Goal: Information Seeking & Learning: Learn about a topic

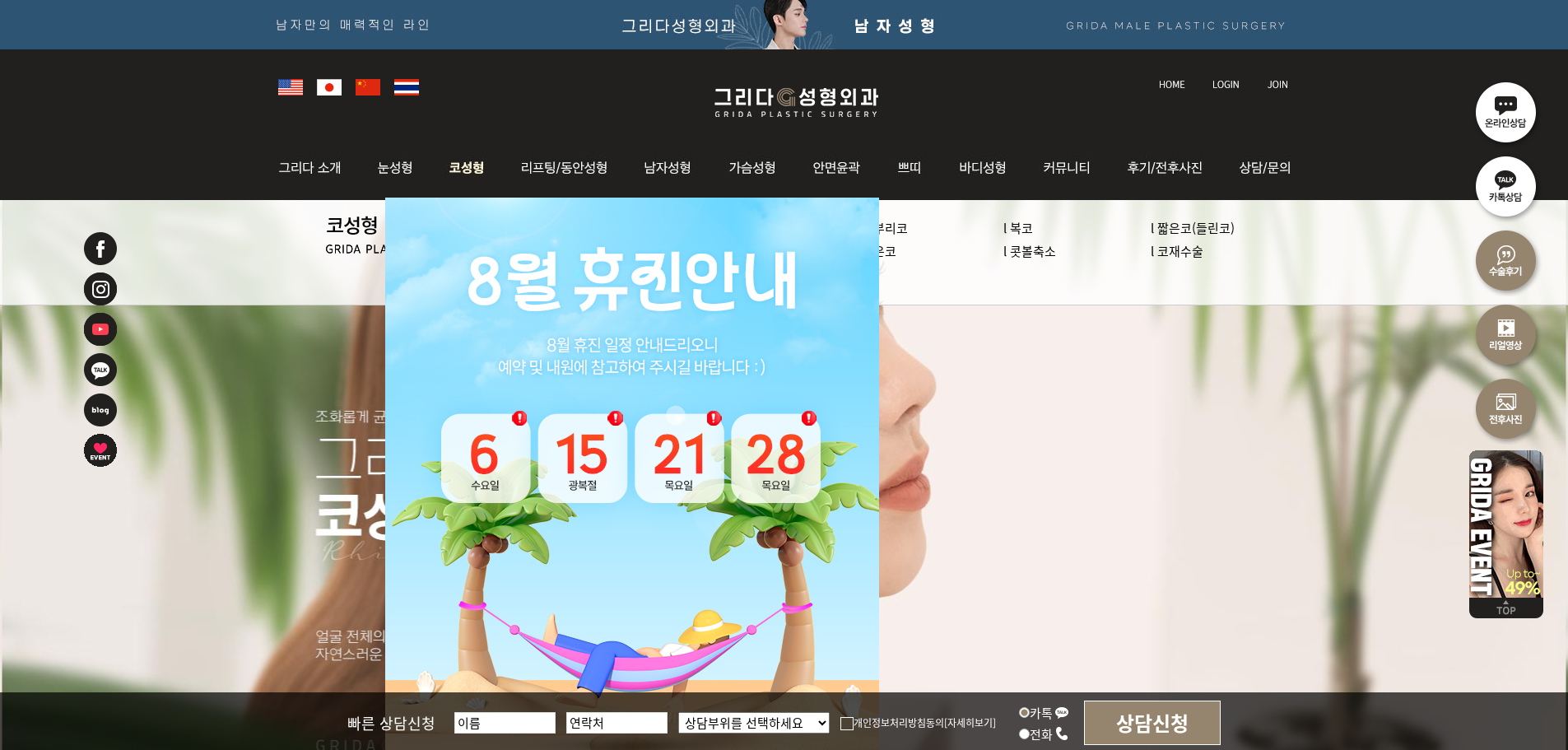
click at [488, 171] on img at bounding box center [467, 168] width 70 height 65
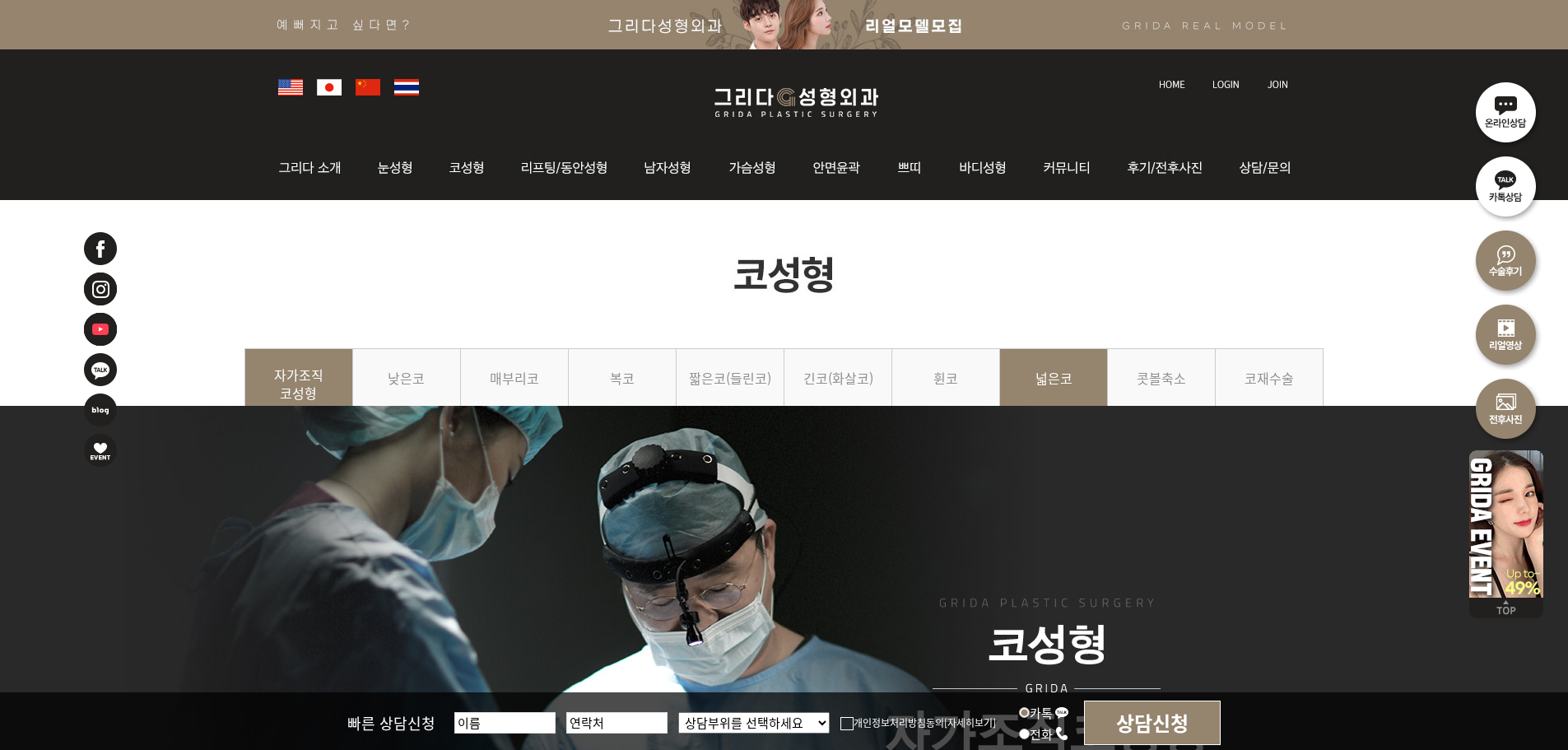
click at [1055, 381] on link "넓은코" at bounding box center [1054, 385] width 108 height 75
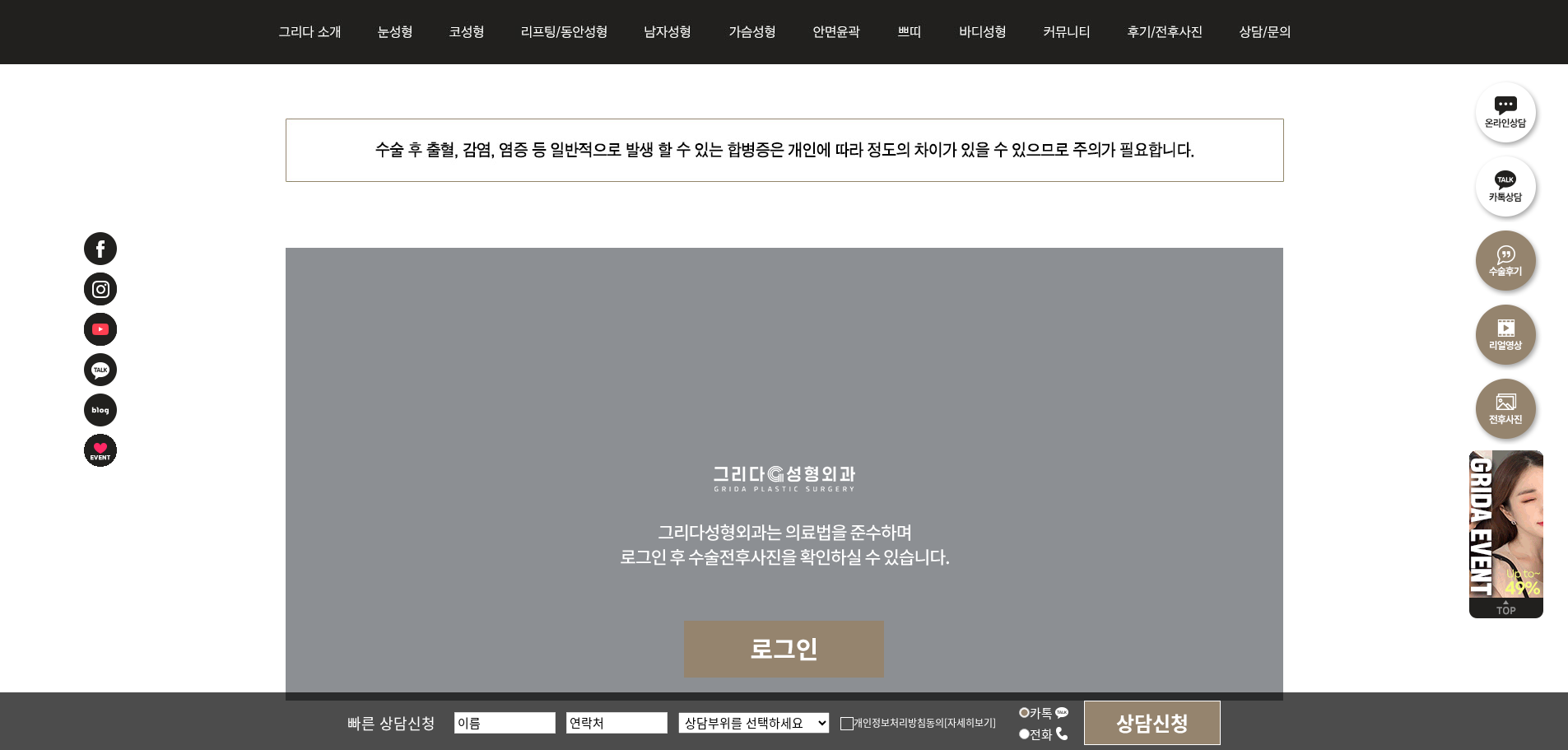
scroll to position [6425, 0]
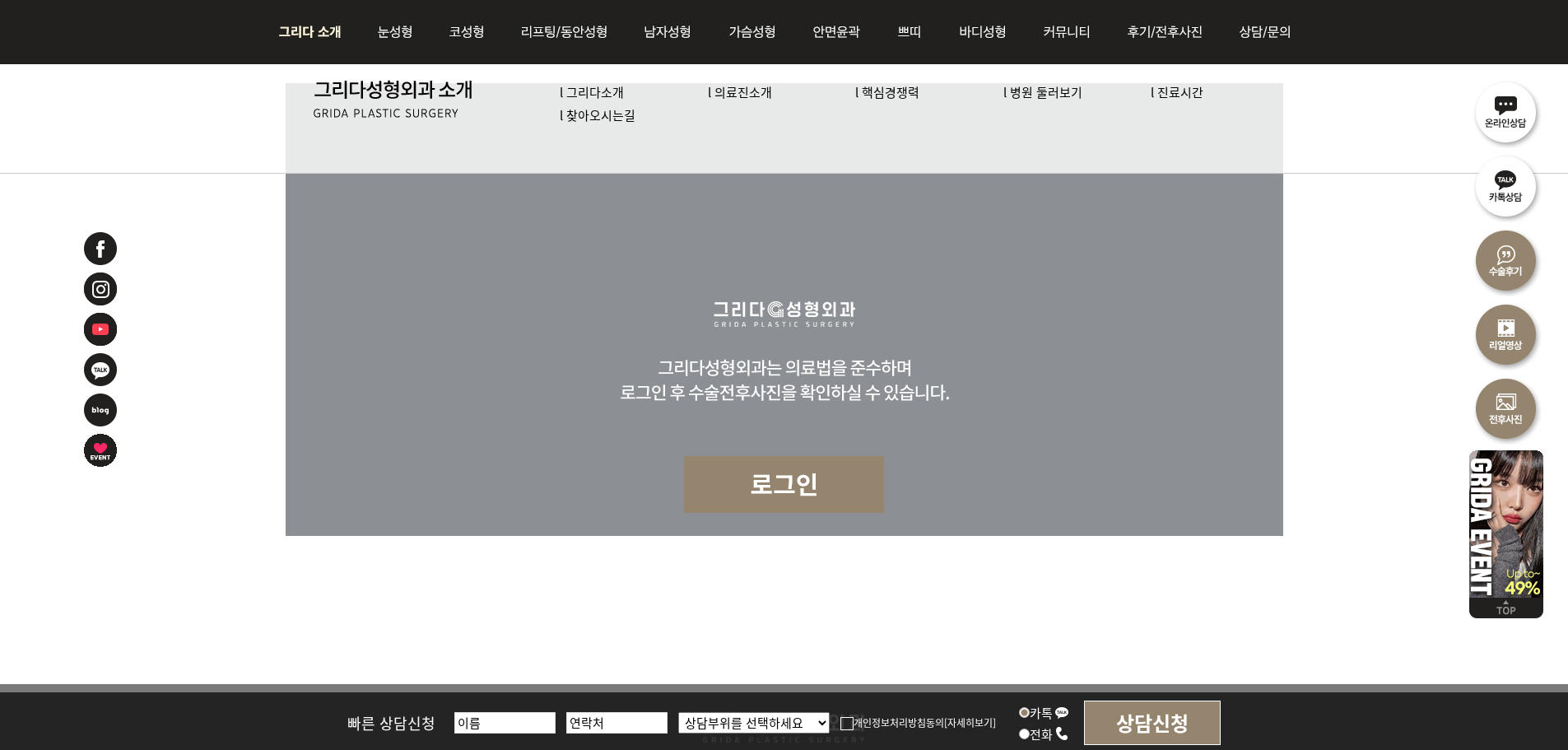
click at [744, 94] on link "l 의료진소개" at bounding box center [741, 91] width 65 height 17
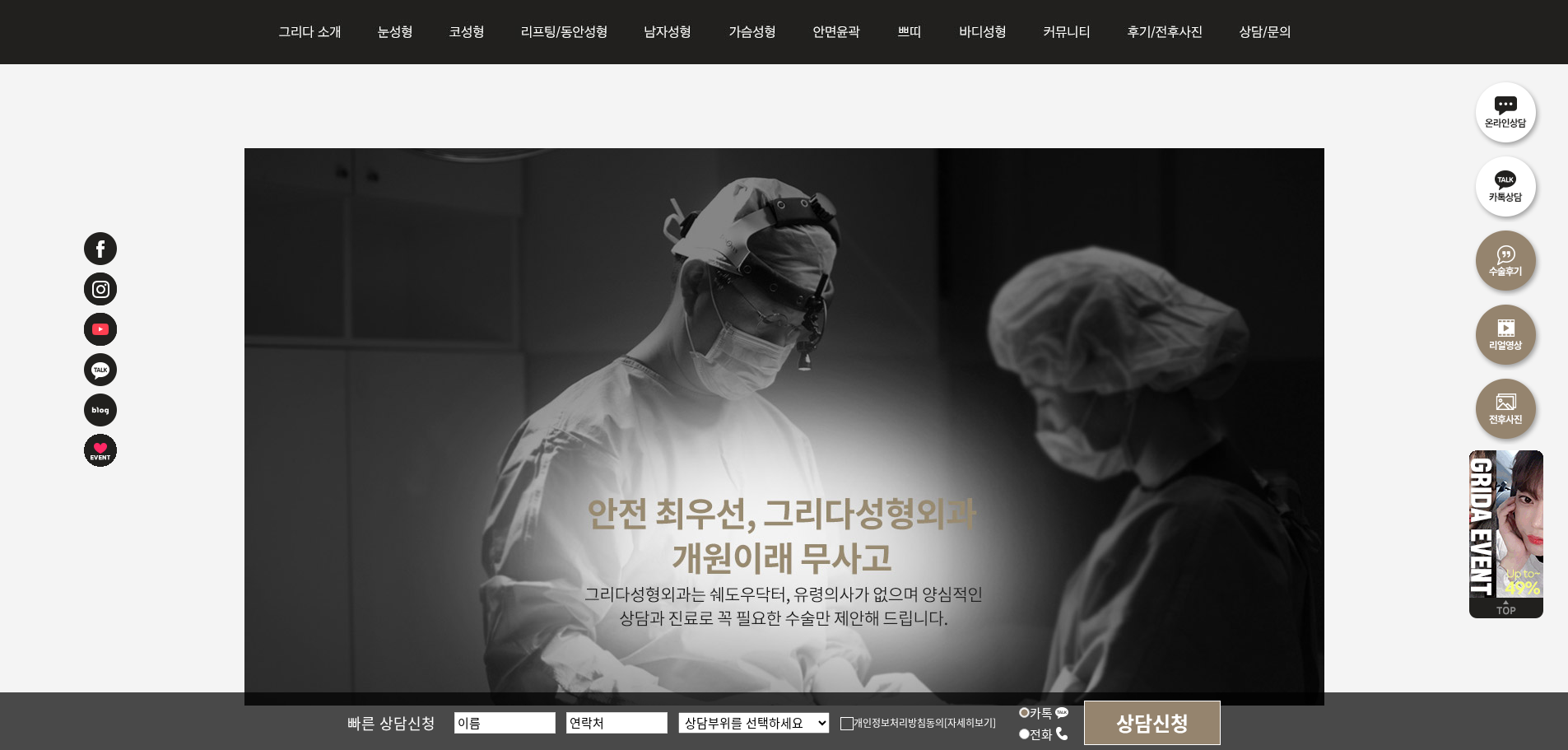
scroll to position [4201, 0]
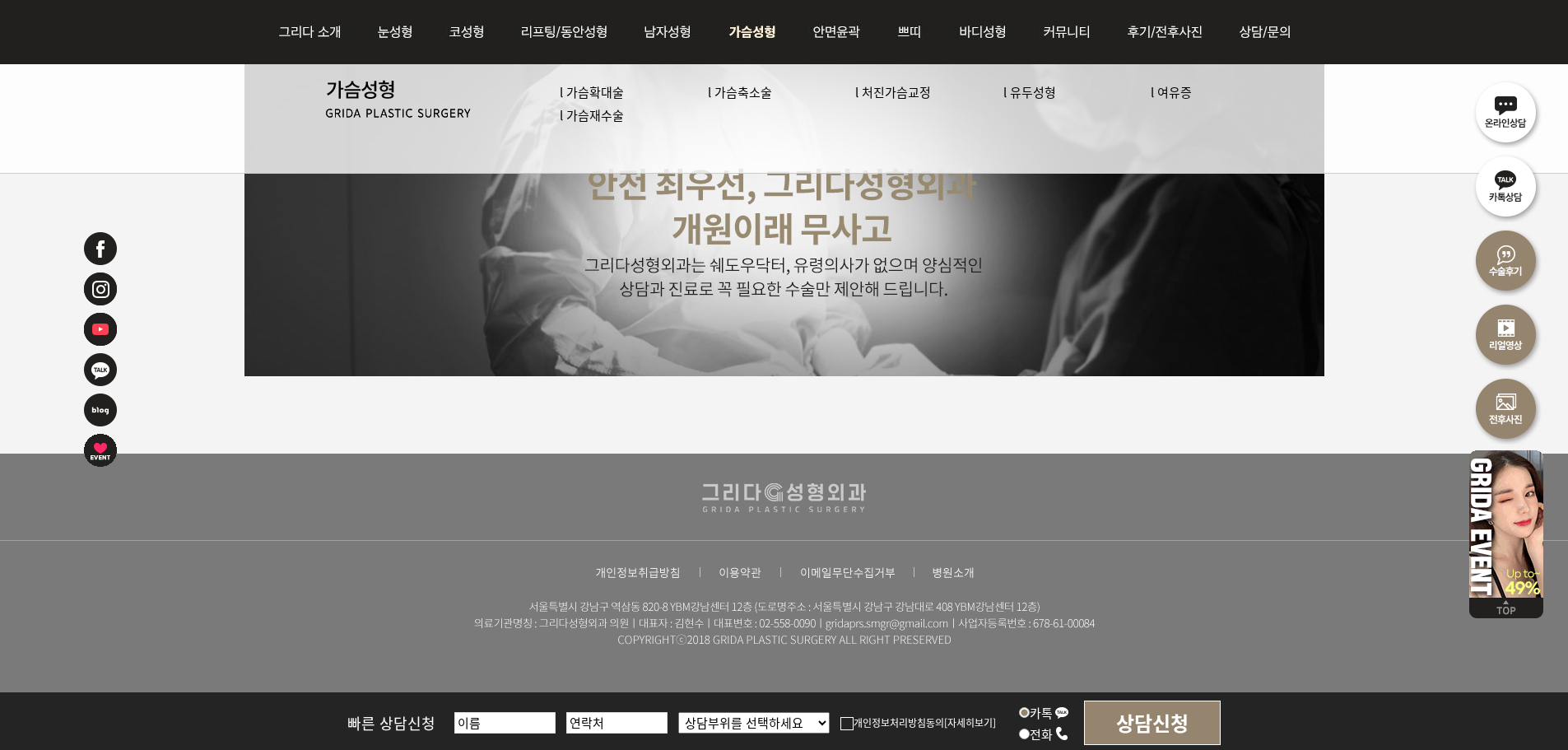
click at [606, 89] on link "l 가슴확대술" at bounding box center [592, 91] width 65 height 17
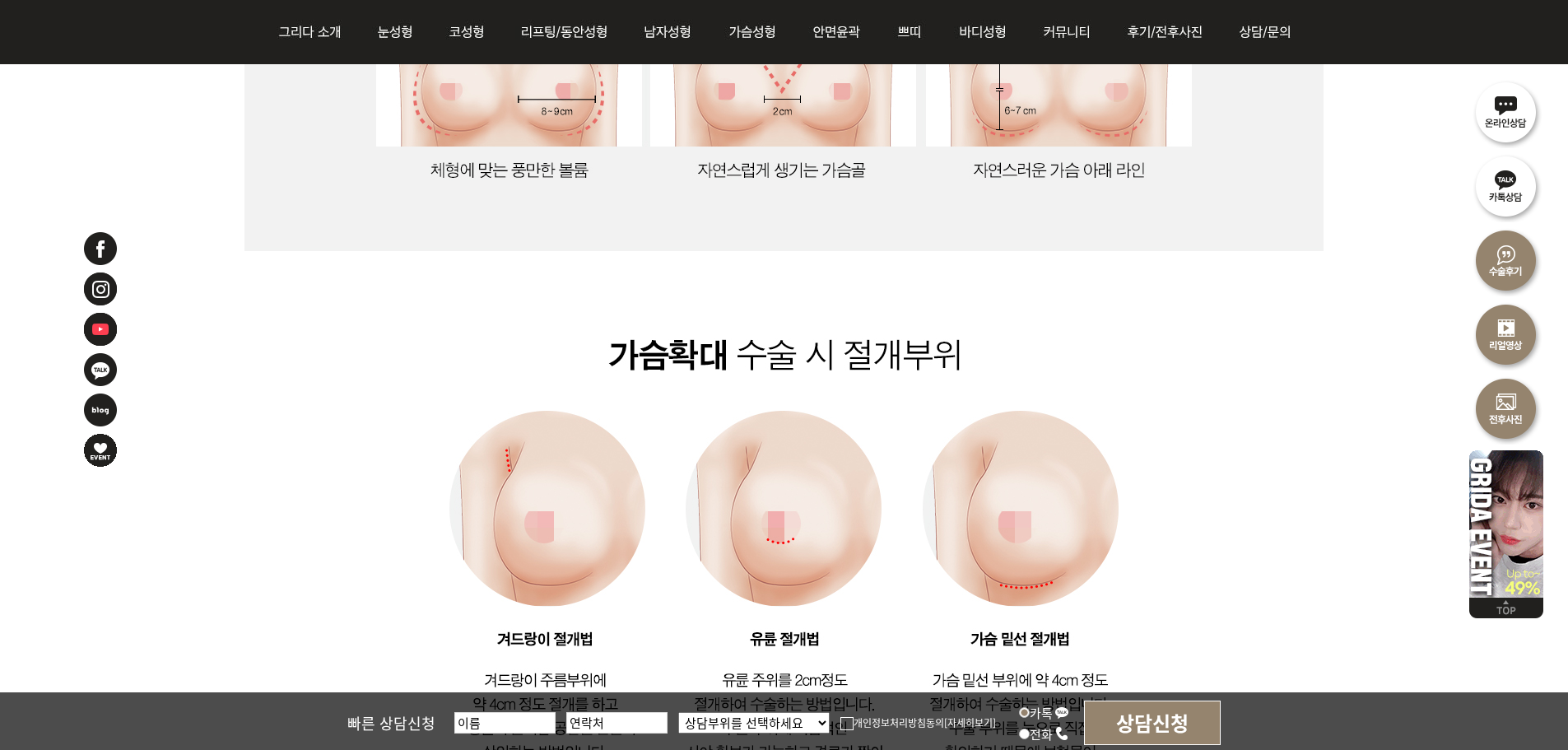
scroll to position [1483, 0]
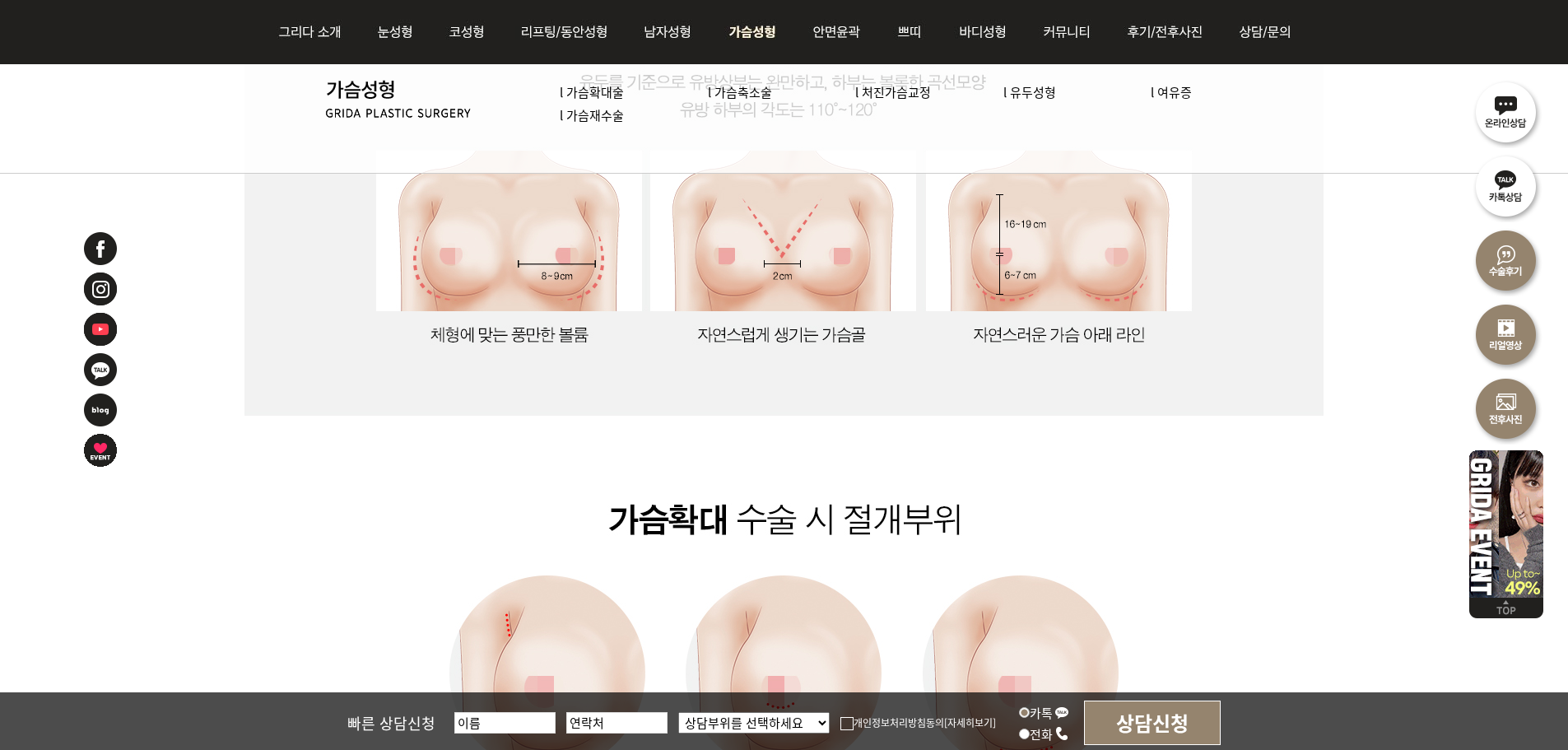
click at [887, 95] on link "l 처진가슴교정" at bounding box center [893, 91] width 75 height 17
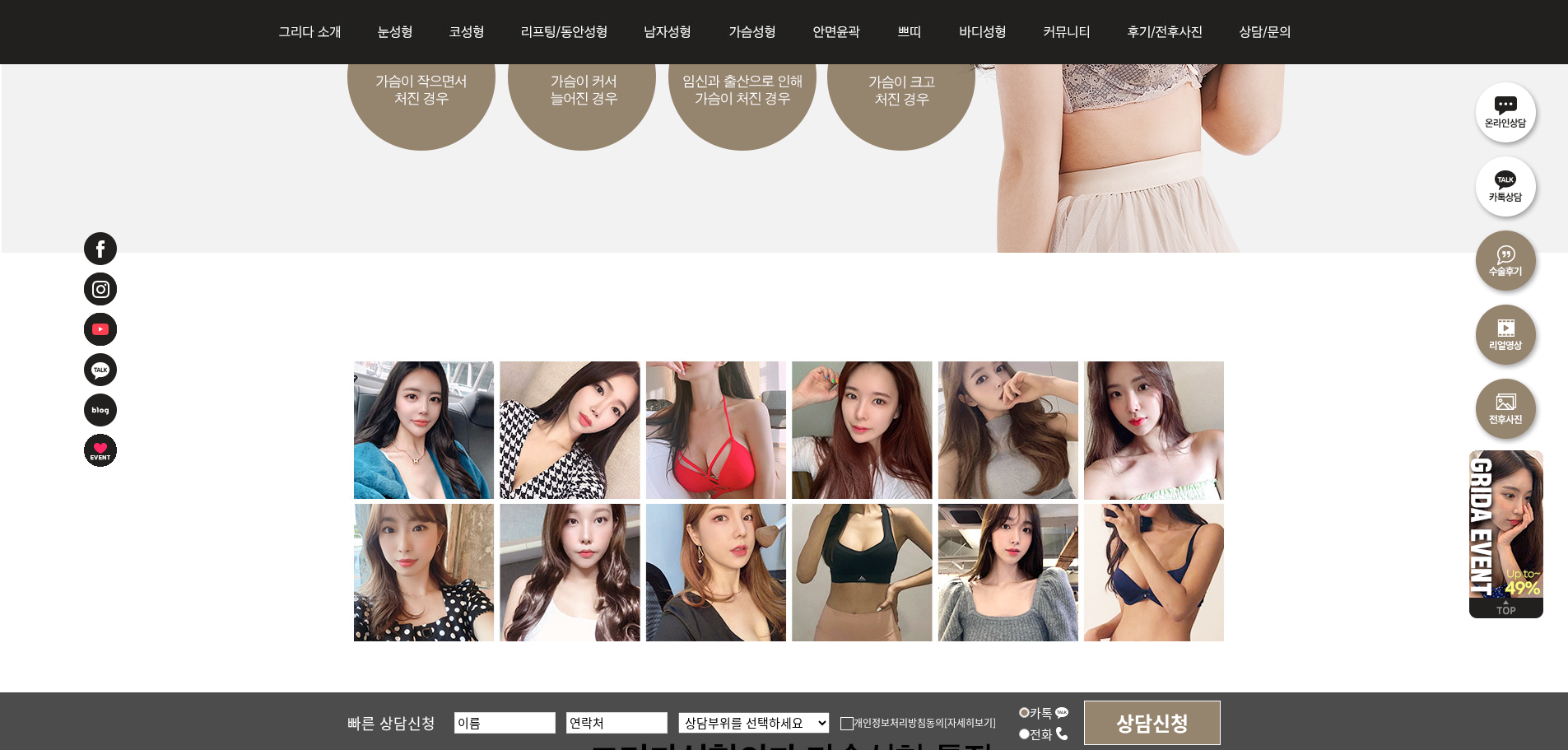
scroll to position [2707, 0]
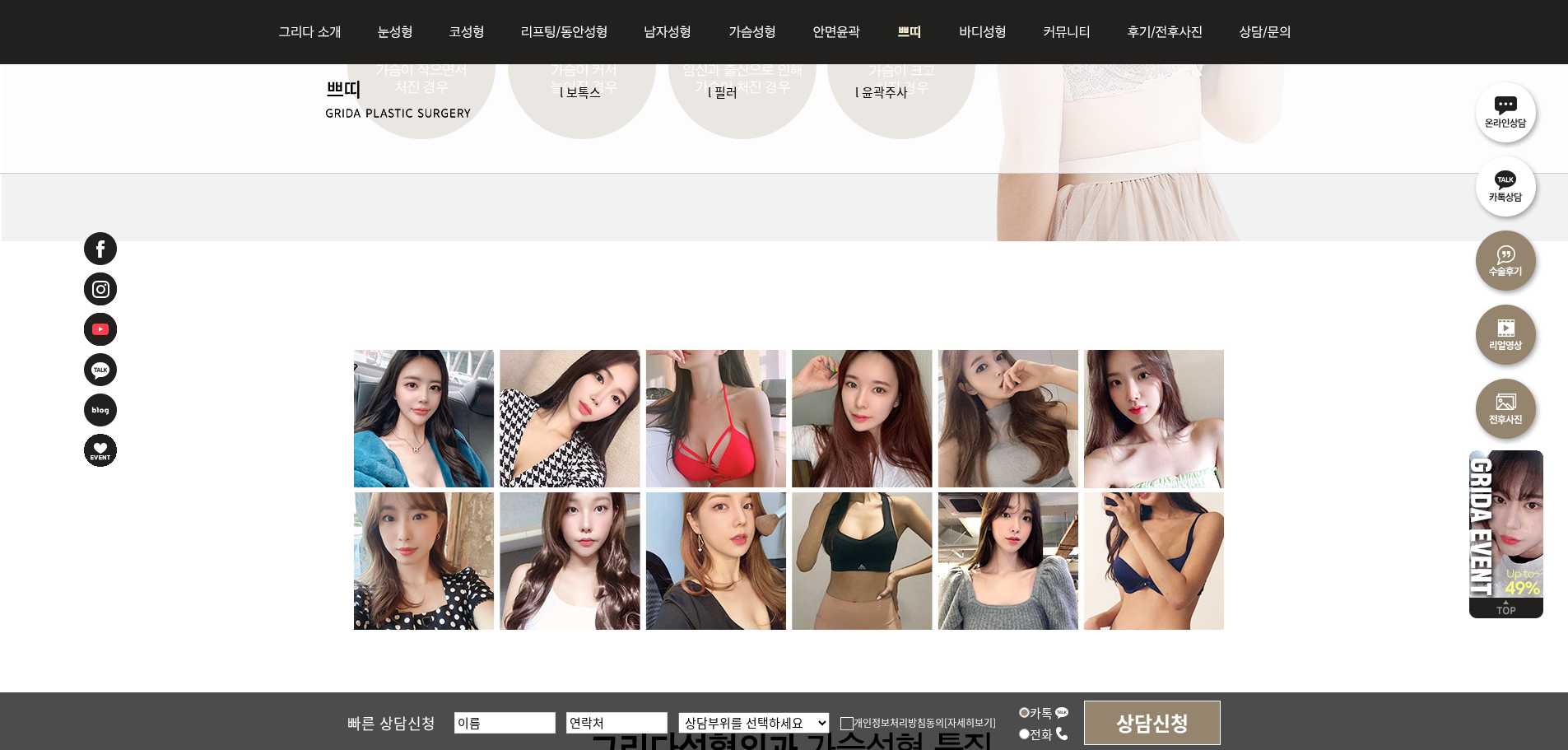
click at [717, 93] on link "l 필러" at bounding box center [723, 91] width 30 height 17
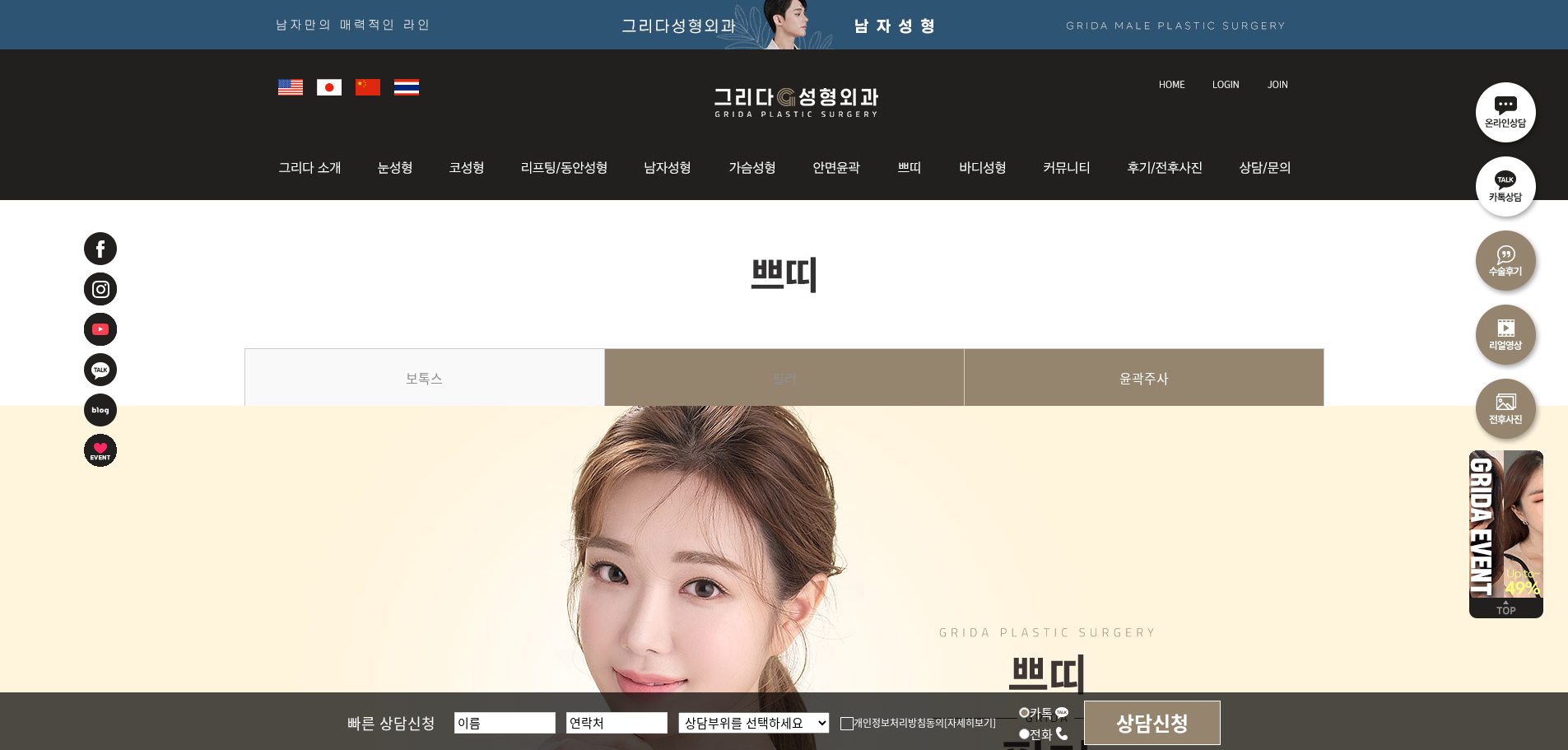
click at [1168, 385] on link "윤곽주사" at bounding box center [1145, 385] width 359 height 75
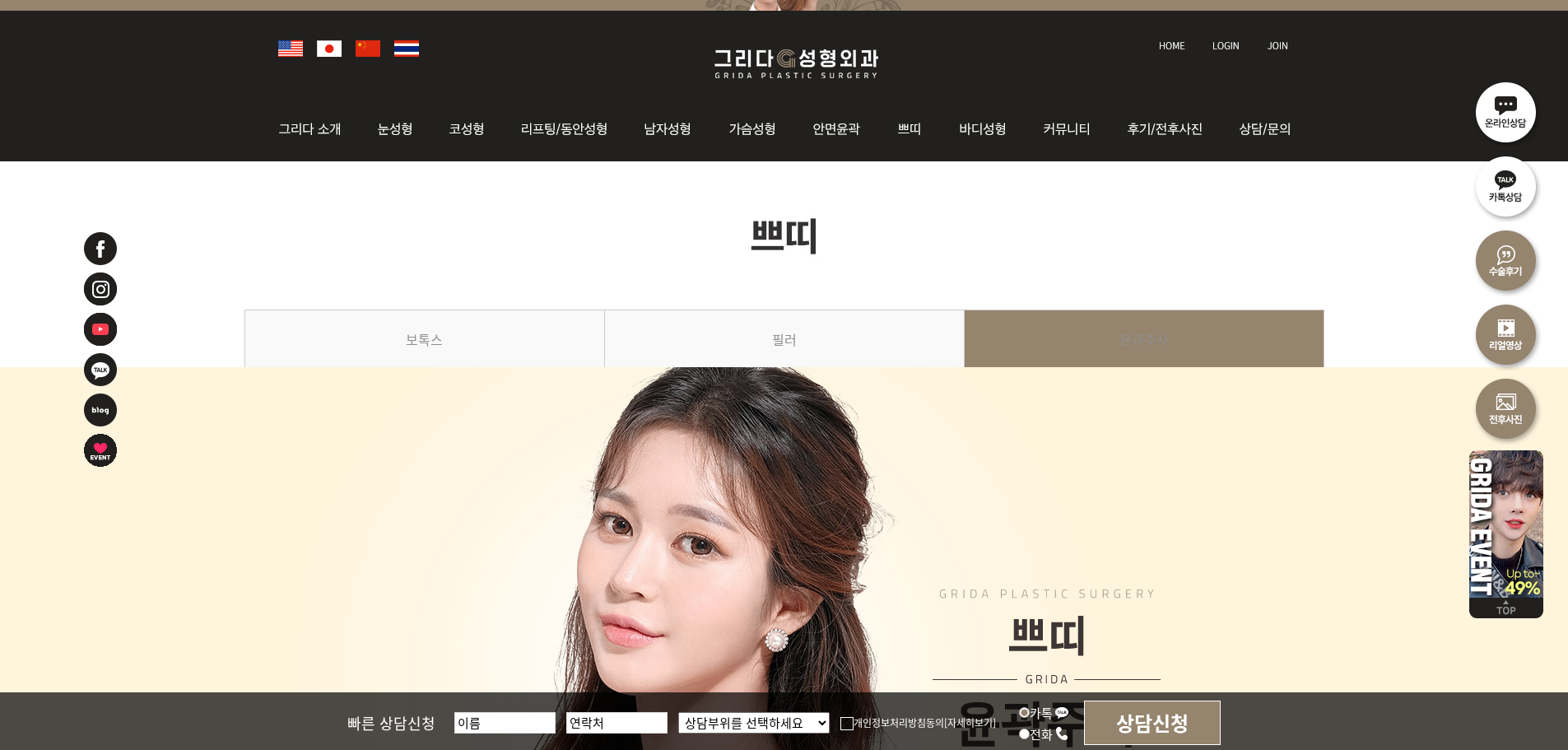
scroll to position [27, 0]
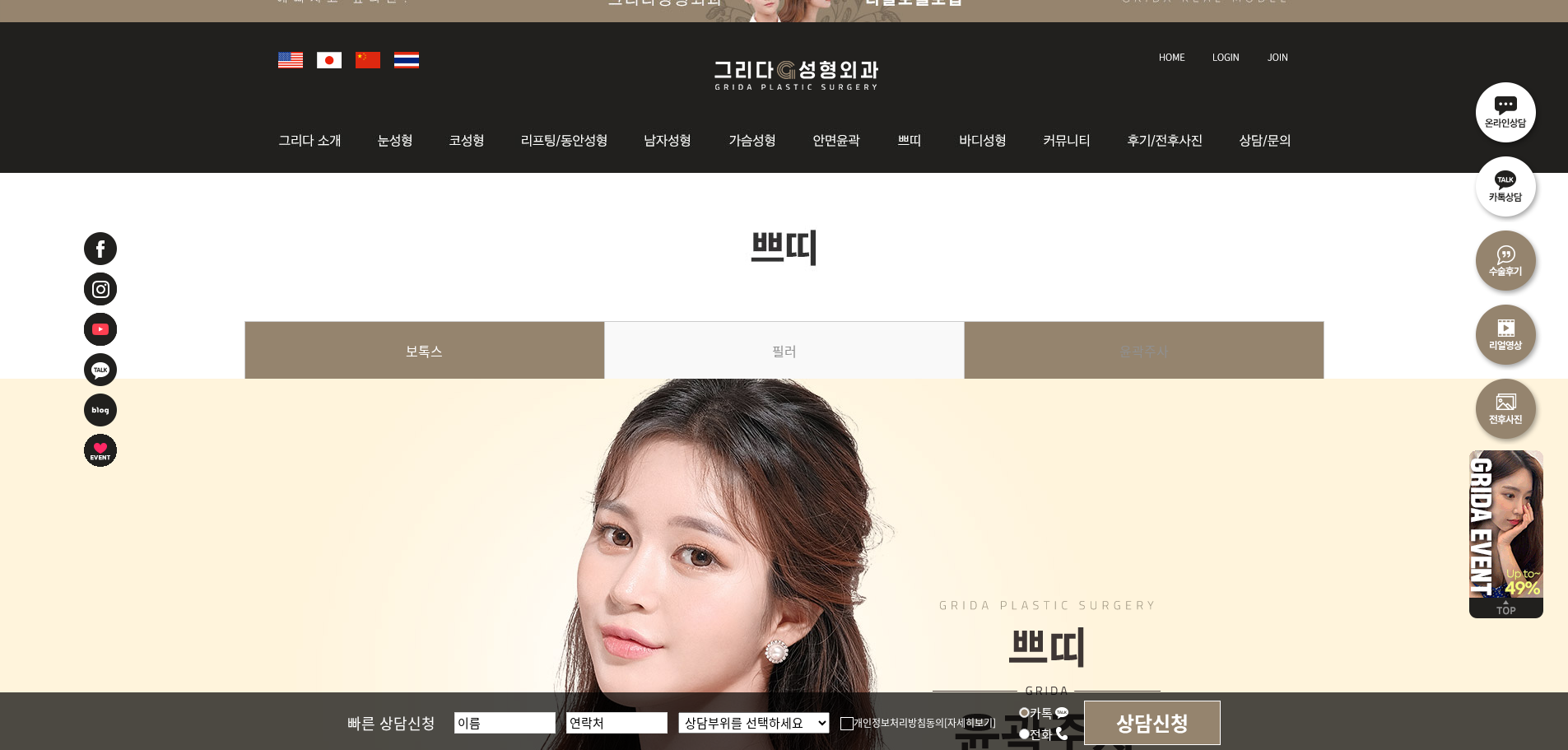
click at [374, 369] on link "보톡스" at bounding box center [424, 359] width 360 height 75
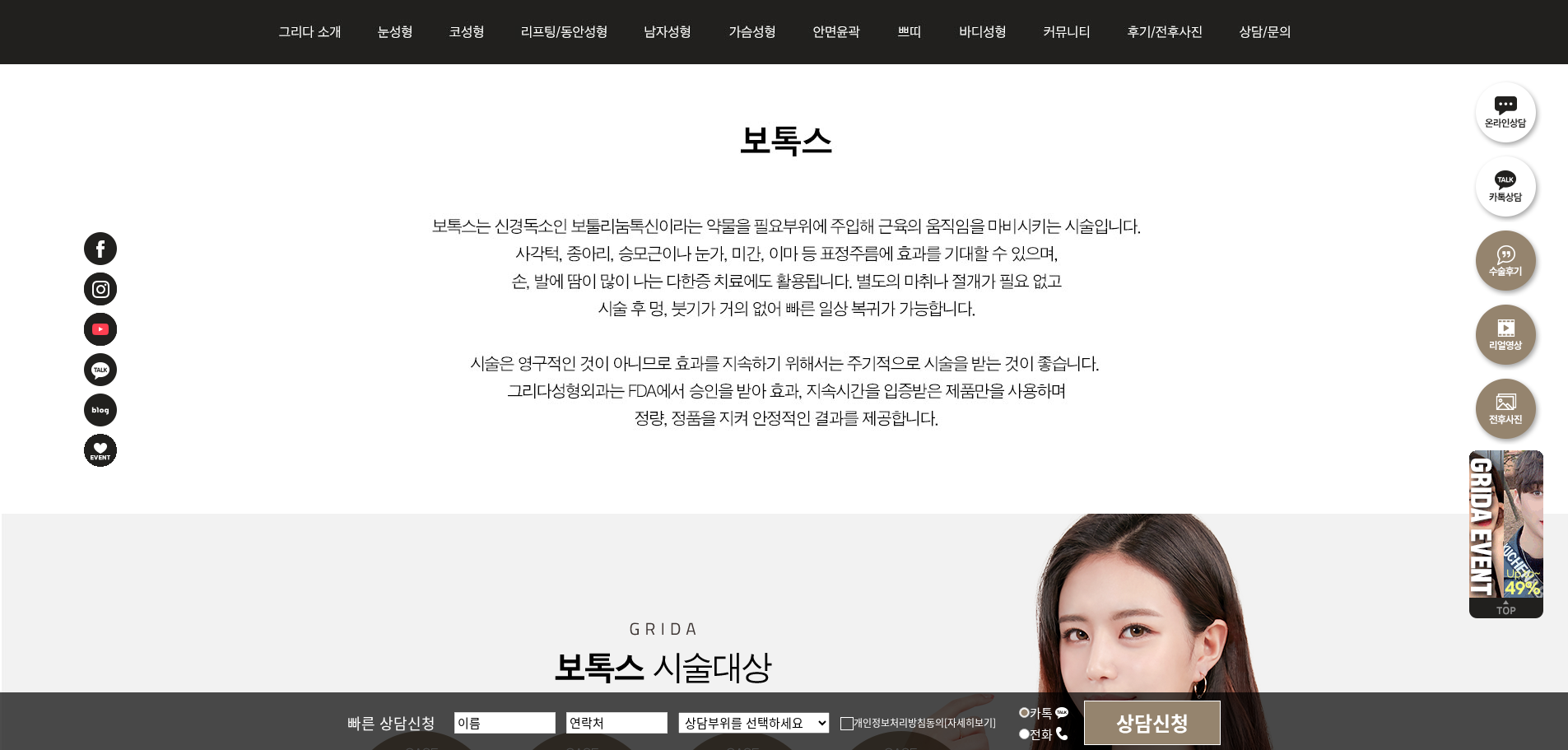
scroll to position [1030, 0]
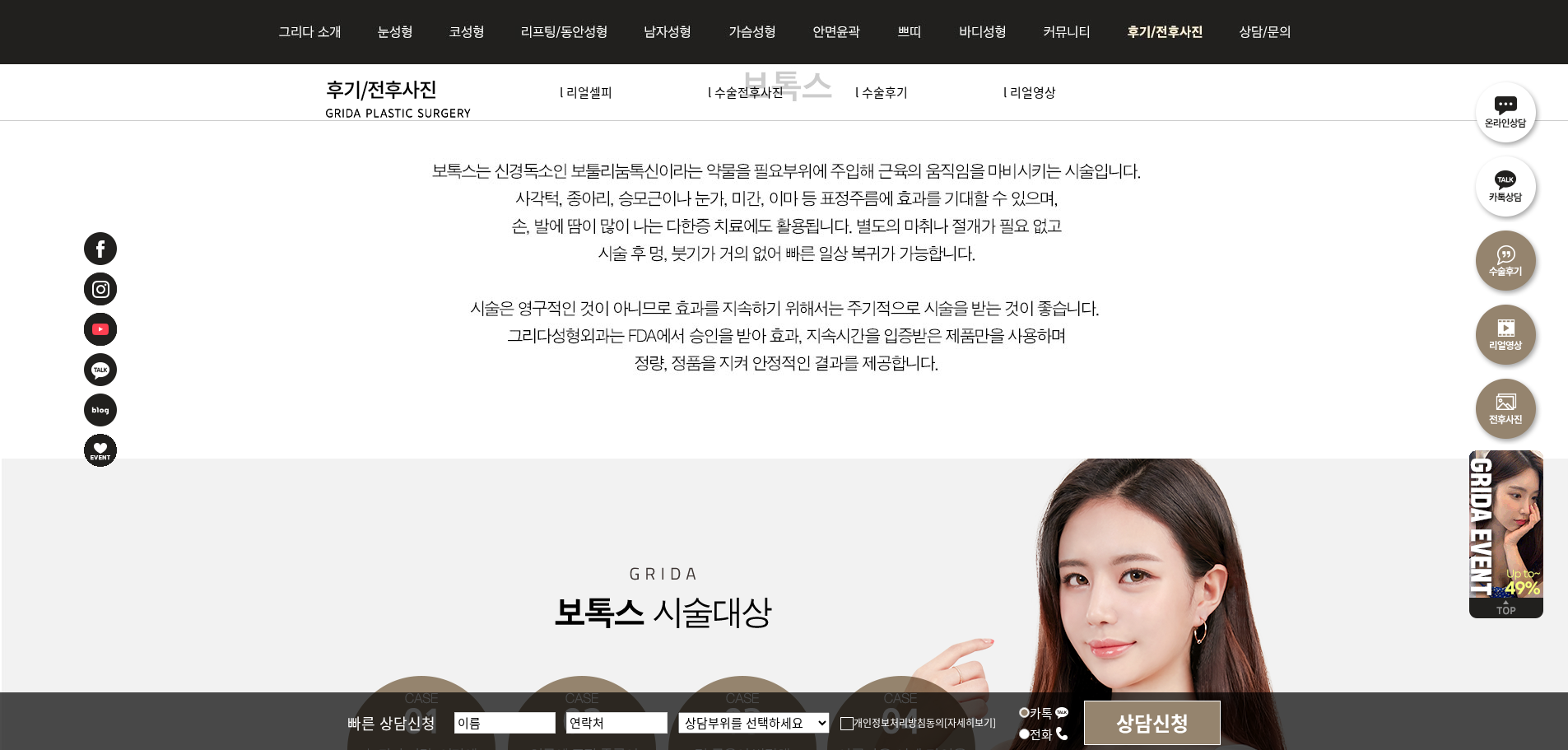
click at [1154, 31] on img at bounding box center [1168, 32] width 114 height 65
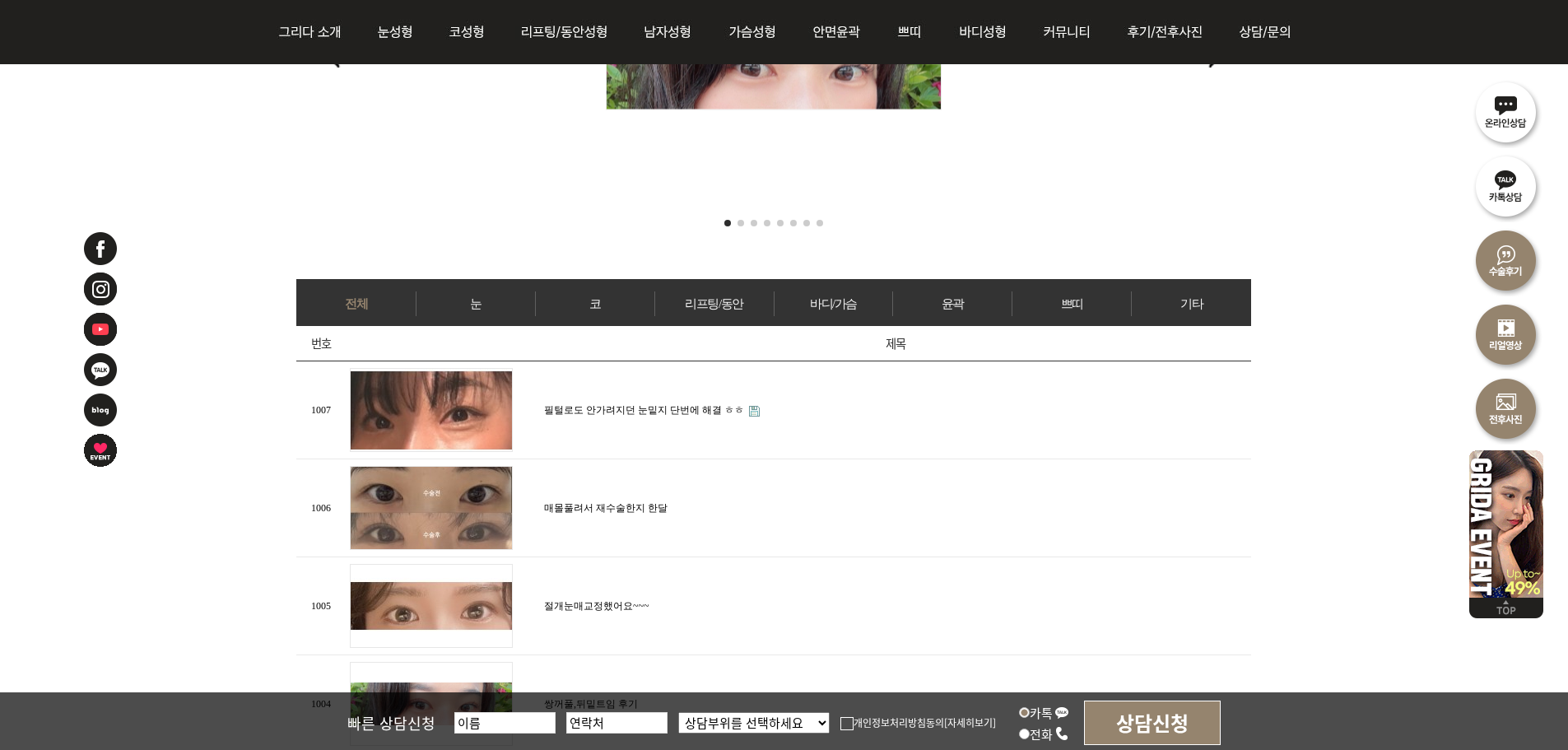
scroll to position [585, 0]
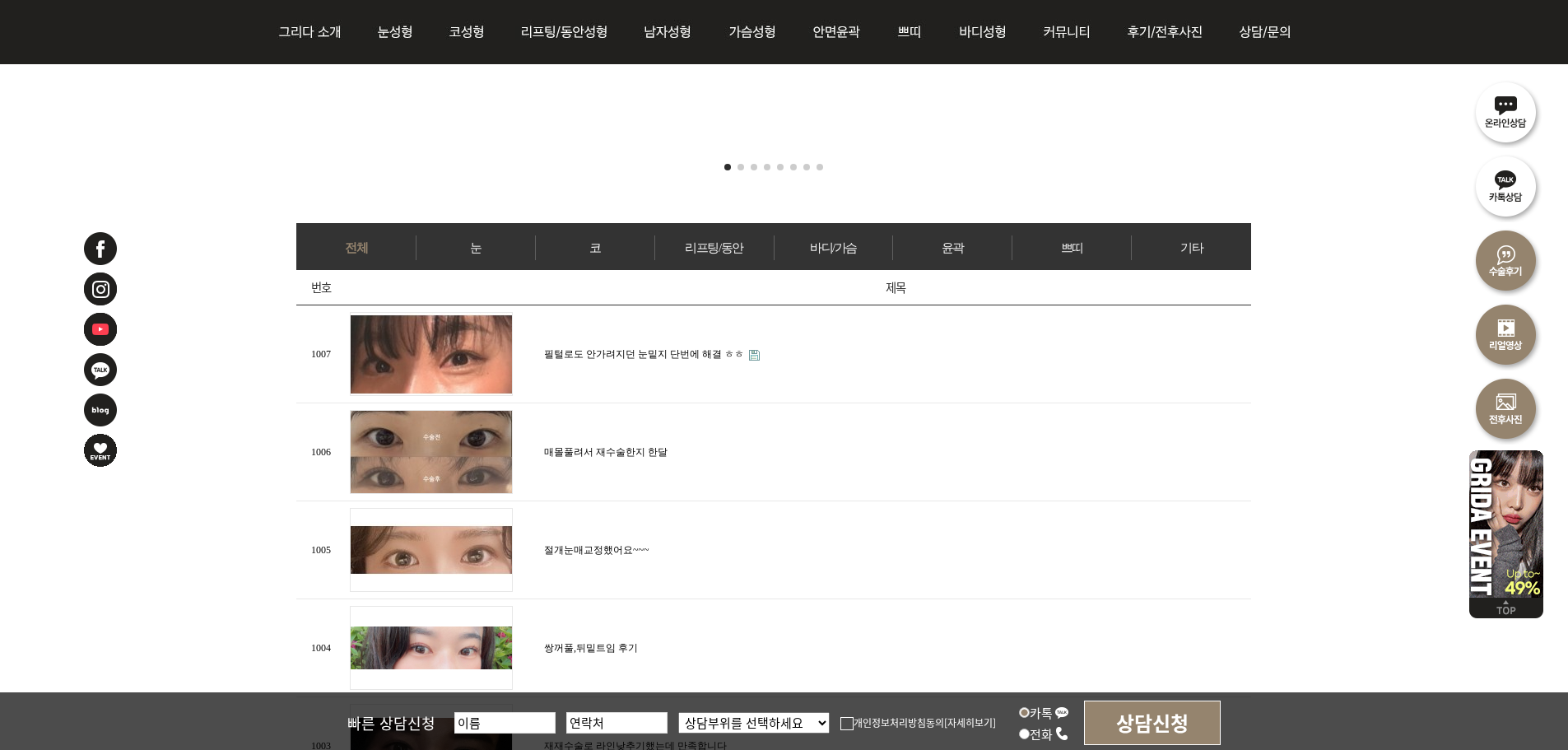
click at [599, 245] on link "코" at bounding box center [595, 248] width 118 height 25
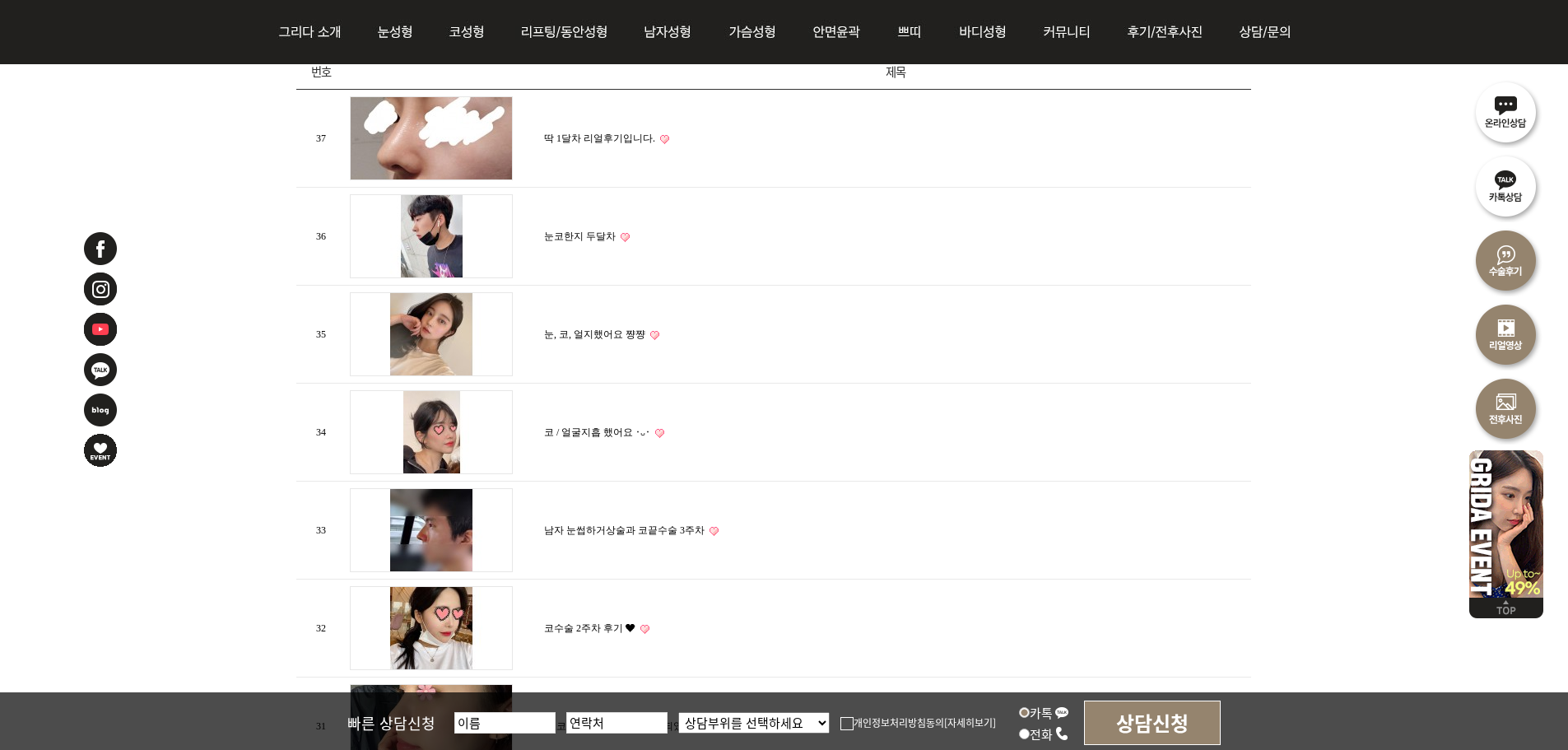
scroll to position [797, 0]
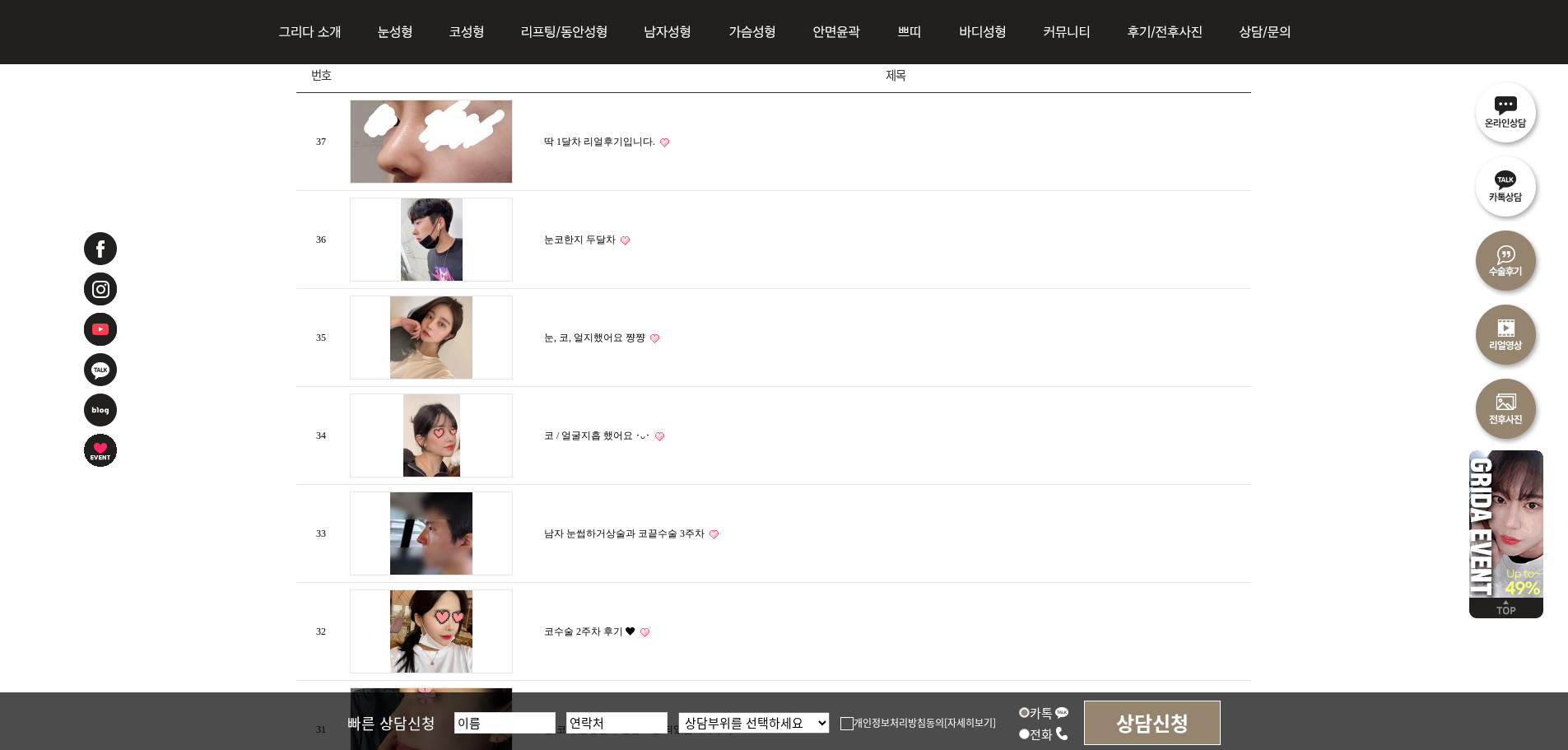
click at [581, 138] on link "딱 1달차 리얼후기입니다." at bounding box center [600, 142] width 111 height 12
